Goal: Navigation & Orientation: Find specific page/section

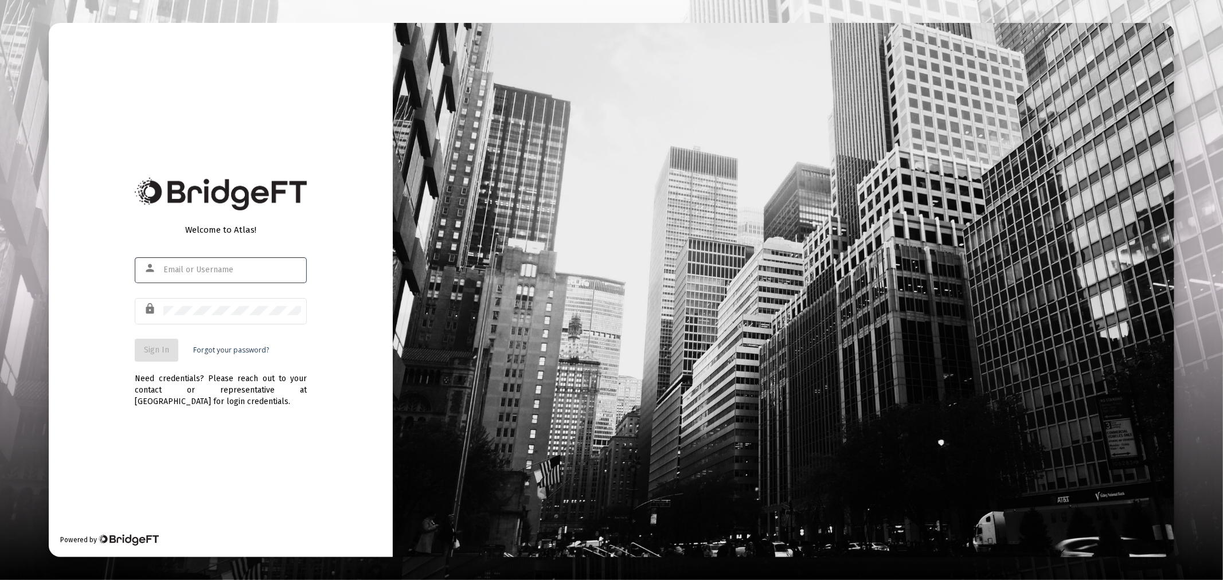
click at [230, 268] on input "text" at bounding box center [232, 269] width 138 height 9
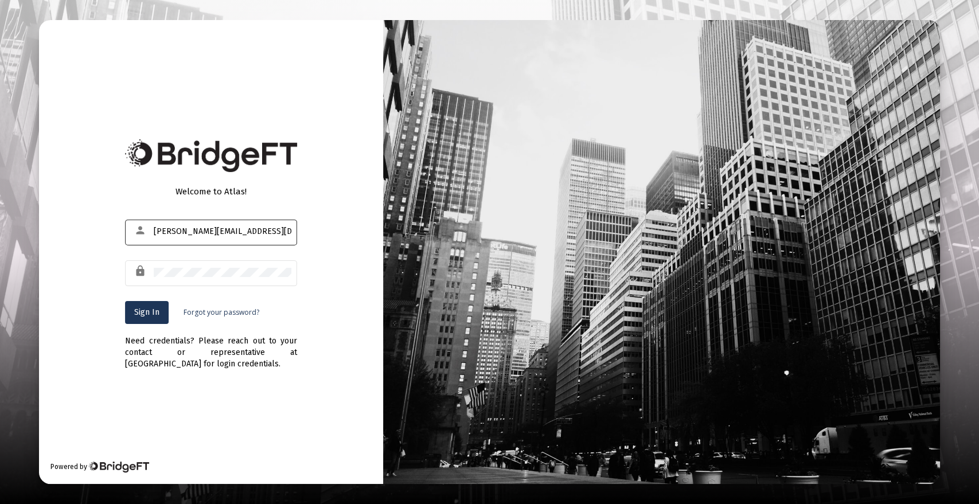
click at [261, 232] on input "[PERSON_NAME][EMAIL_ADDRESS][DOMAIN_NAME][PERSON_NAME] 0" at bounding box center [223, 231] width 138 height 9
type input "[PERSON_NAME][EMAIL_ADDRESS][DOMAIN_NAME]"
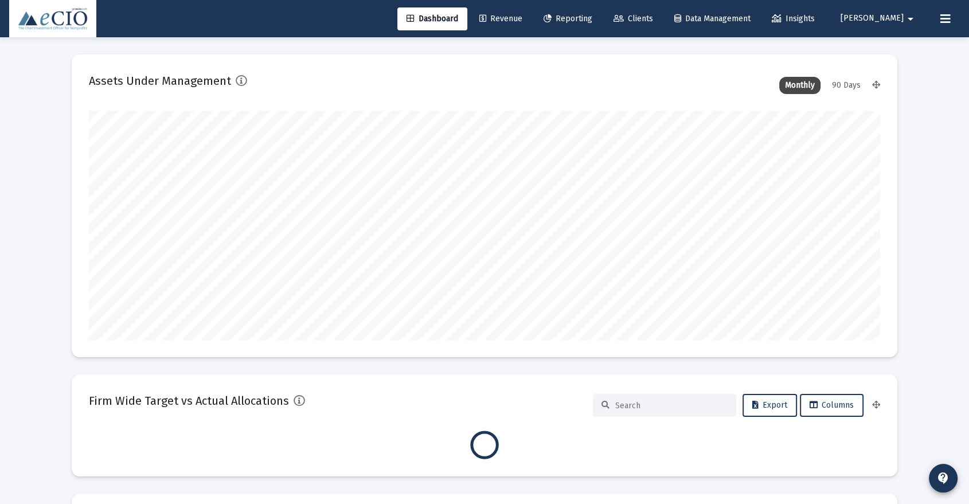
scroll to position [229, 426]
type input "[DATE]"
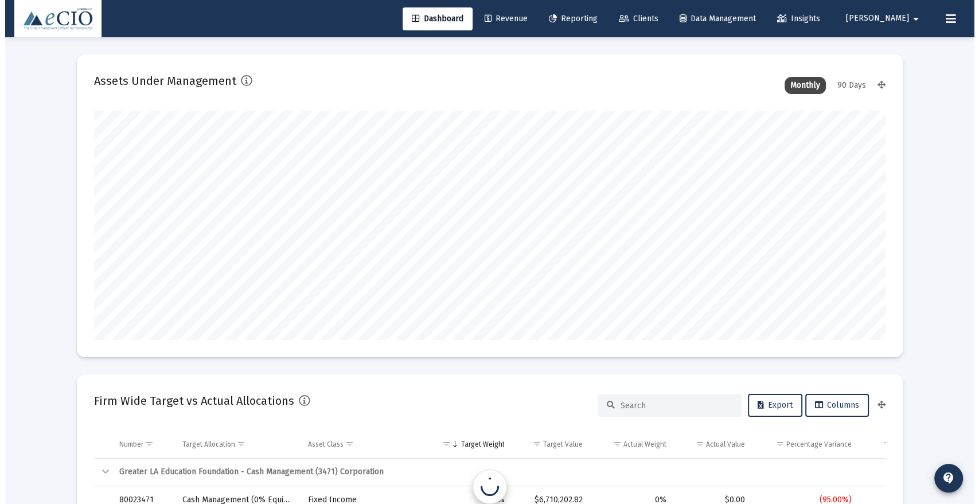
scroll to position [229, 369]
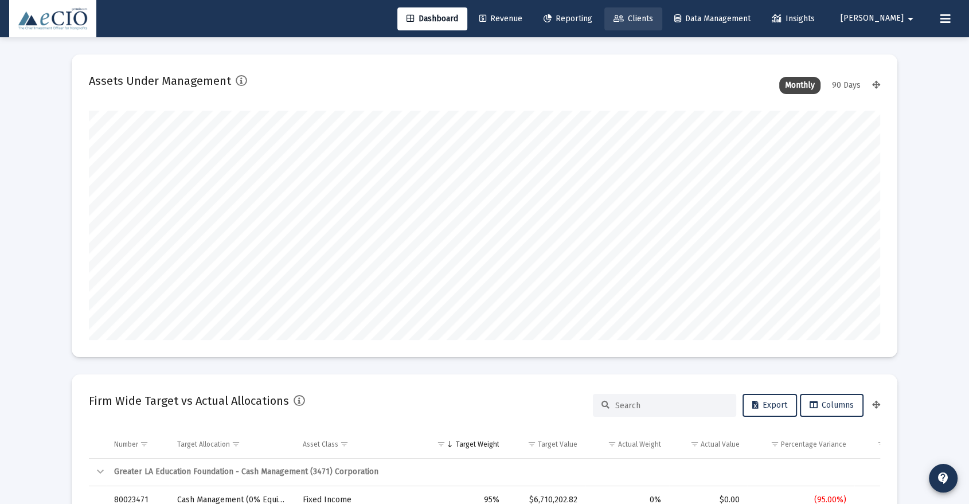
click at [662, 12] on link "Clients" at bounding box center [633, 18] width 58 height 23
